Goal: Task Accomplishment & Management: Manage account settings

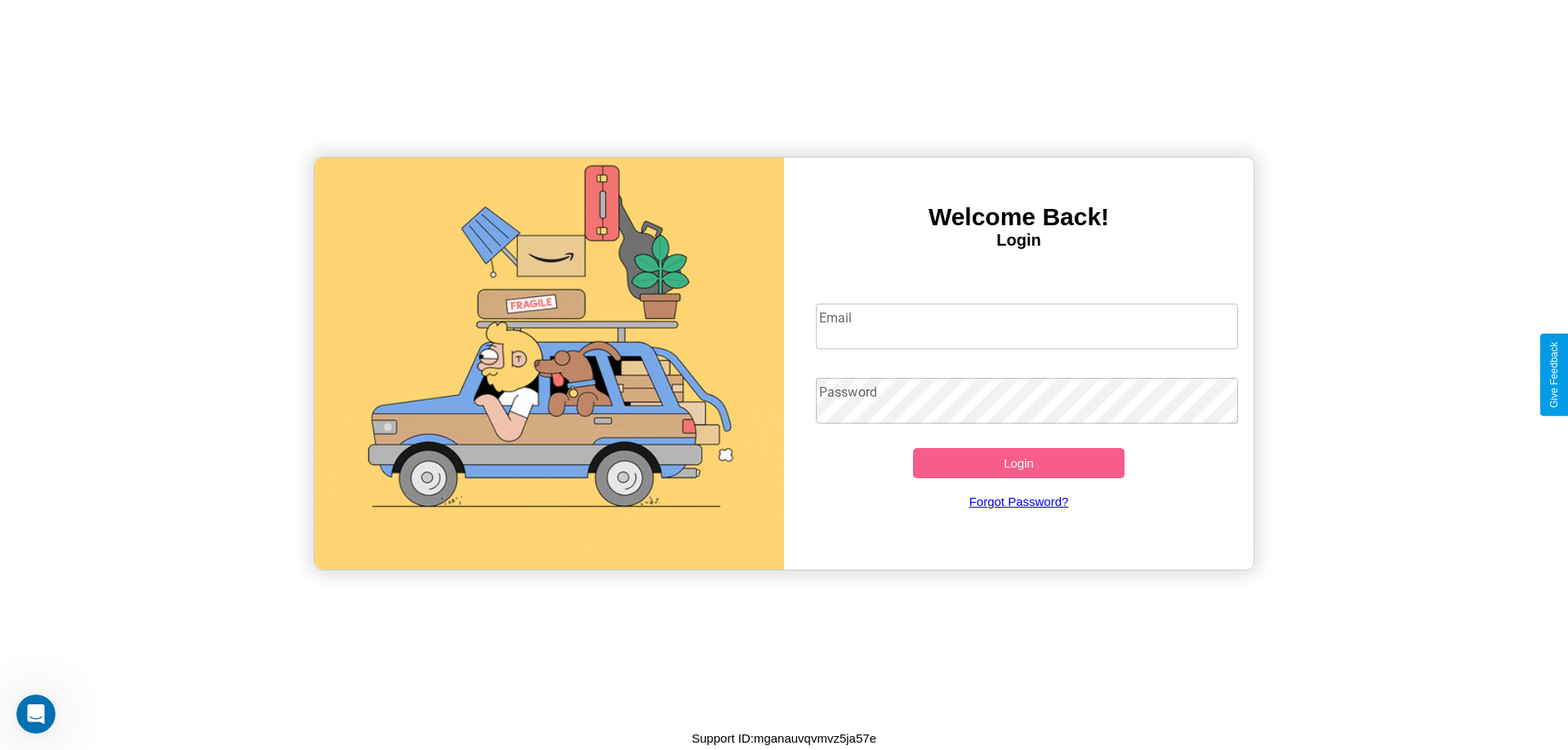
click at [1026, 326] on input "Email" at bounding box center [1027, 326] width 423 height 46
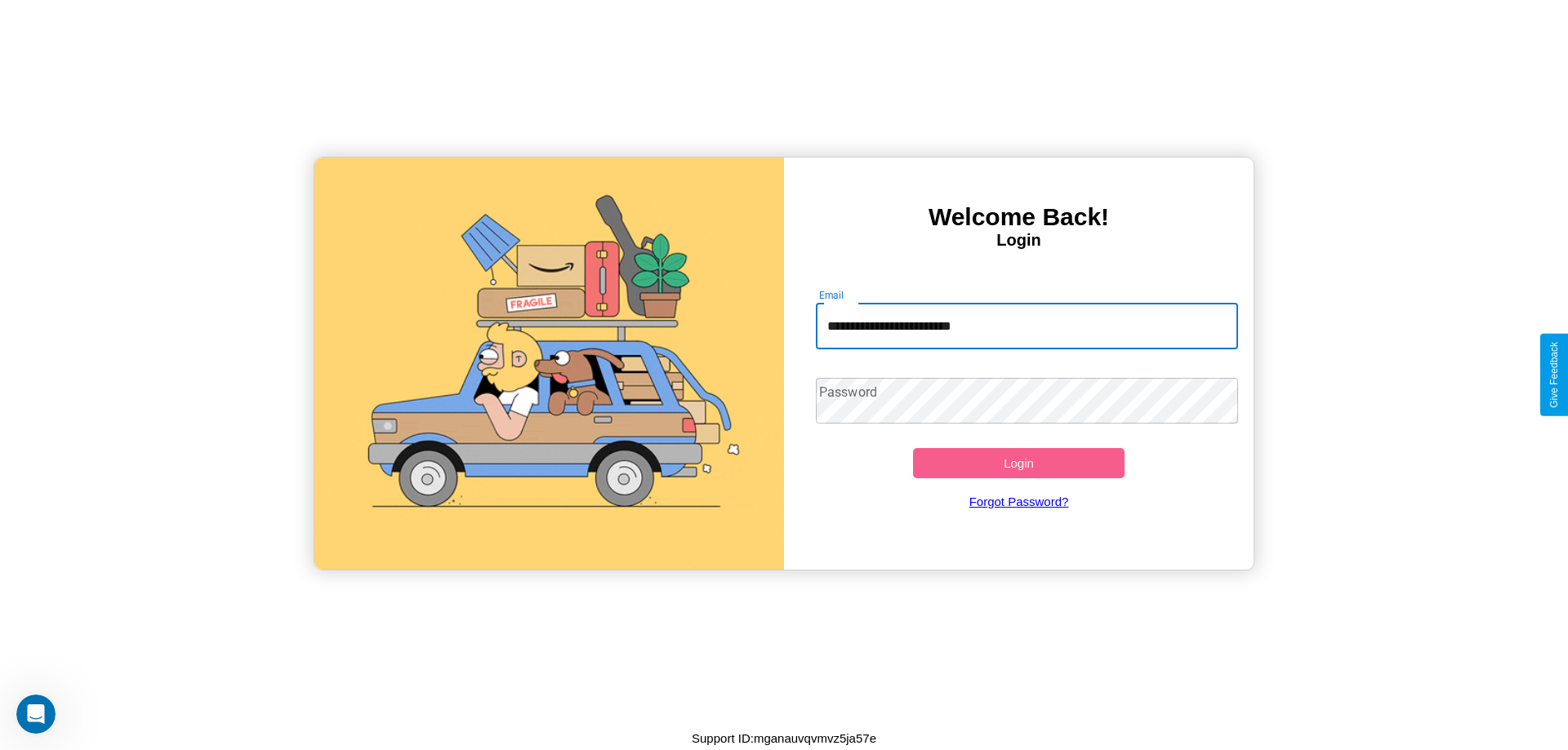
type input "**********"
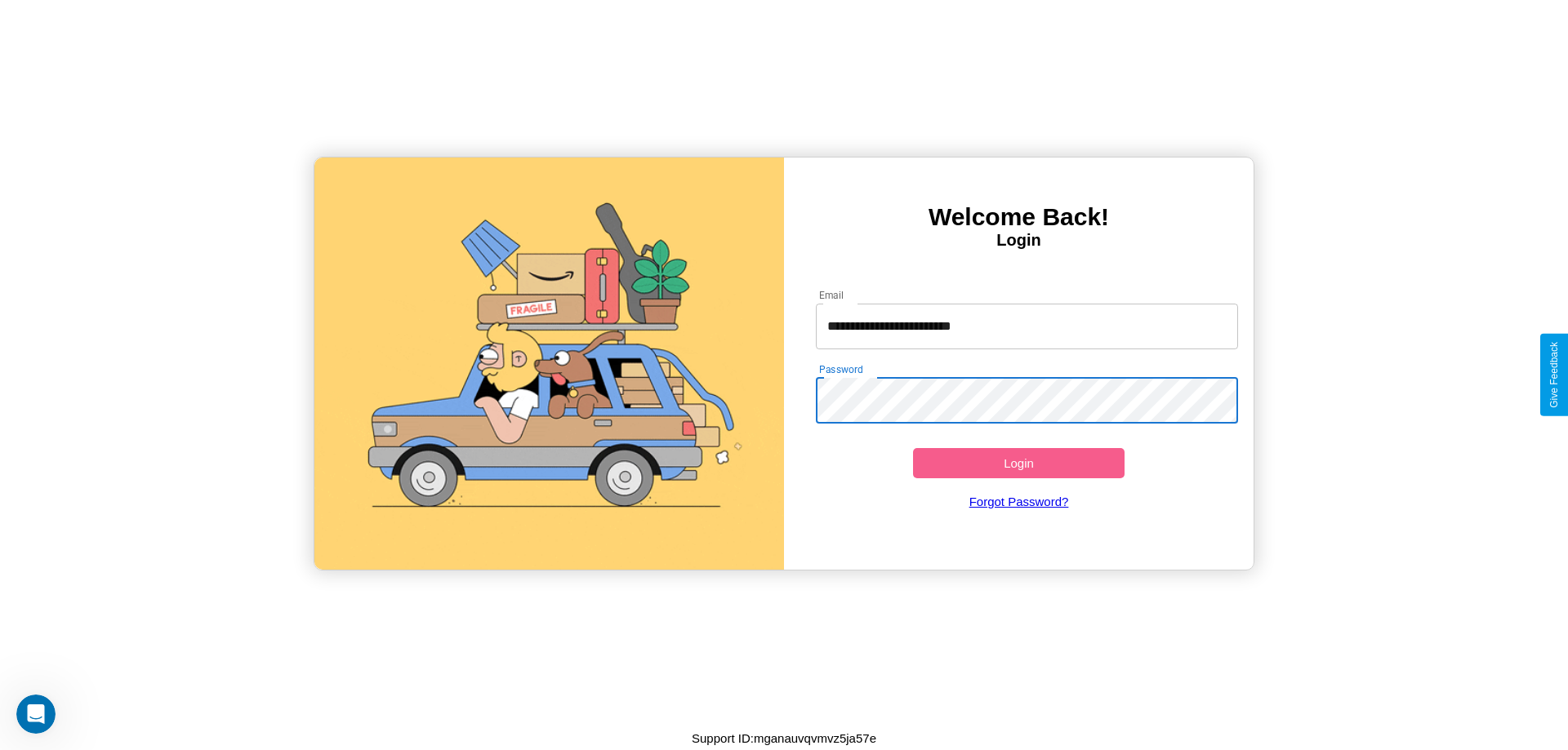
click at [1019, 463] on button "Login" at bounding box center [1019, 463] width 211 height 30
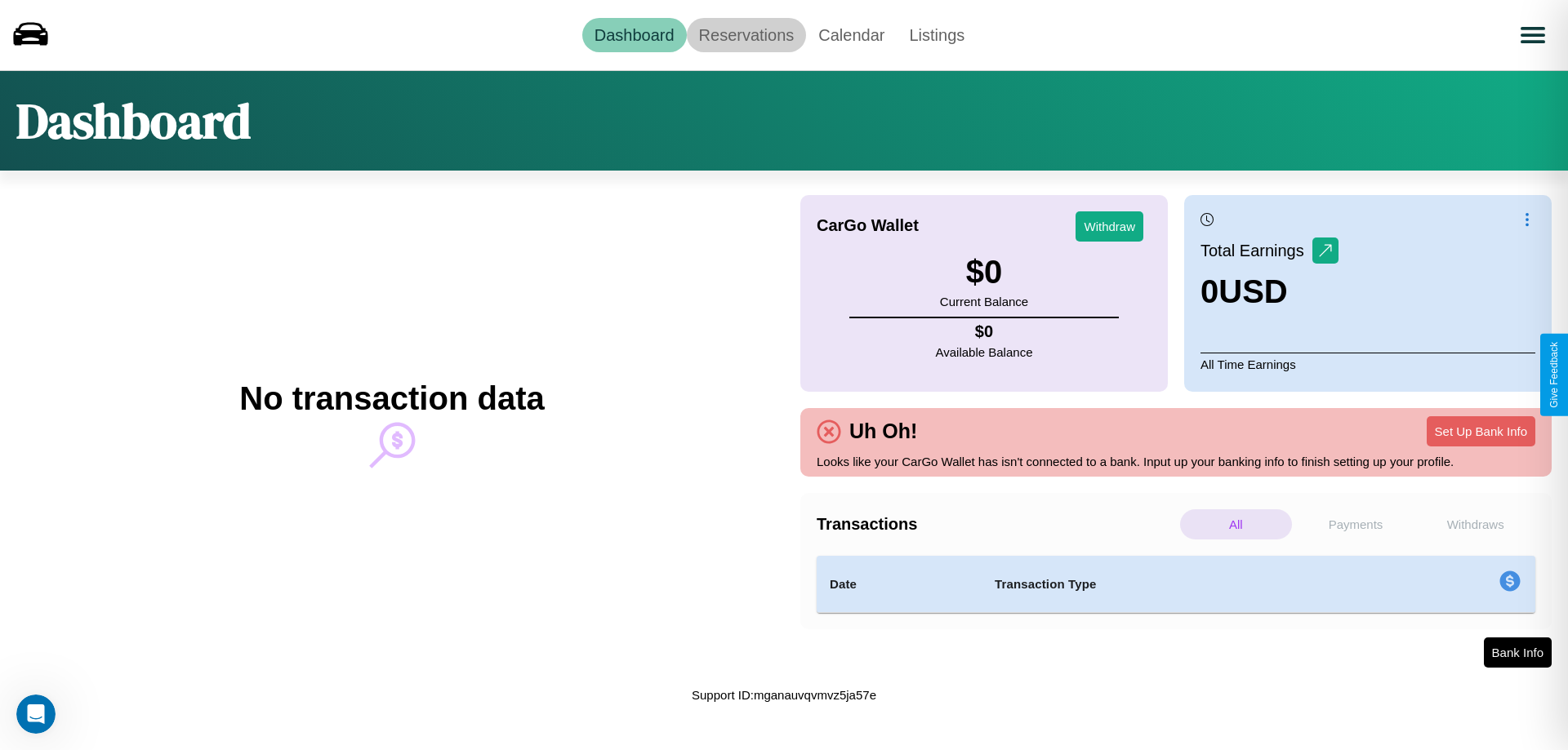
click at [746, 34] on link "Reservations" at bounding box center [747, 35] width 120 height 34
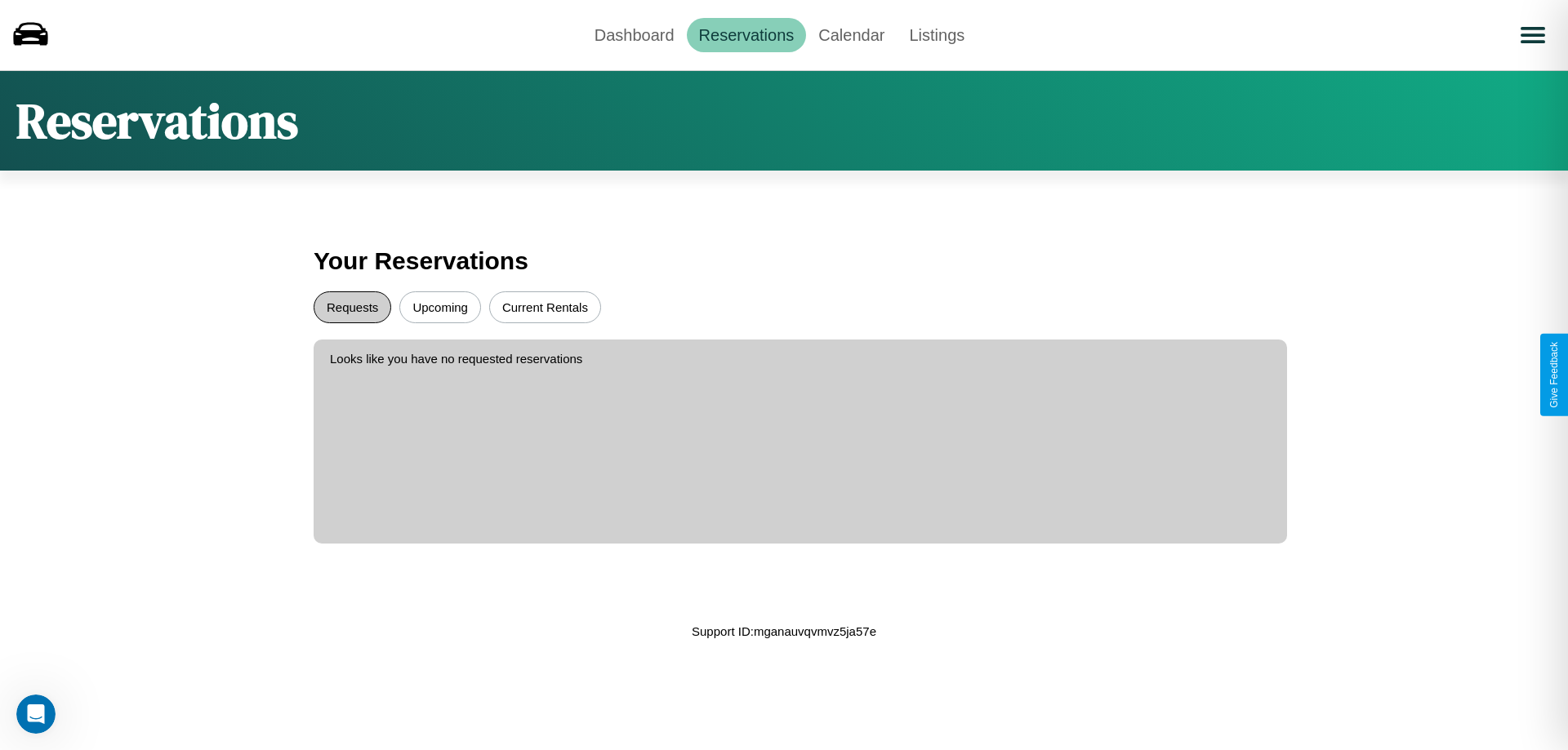
click at [352, 307] on button "Requests" at bounding box center [352, 307] width 77 height 32
click at [545, 307] on button "Current Rentals" at bounding box center [545, 307] width 112 height 32
